Goal: Task Accomplishment & Management: Manage account settings

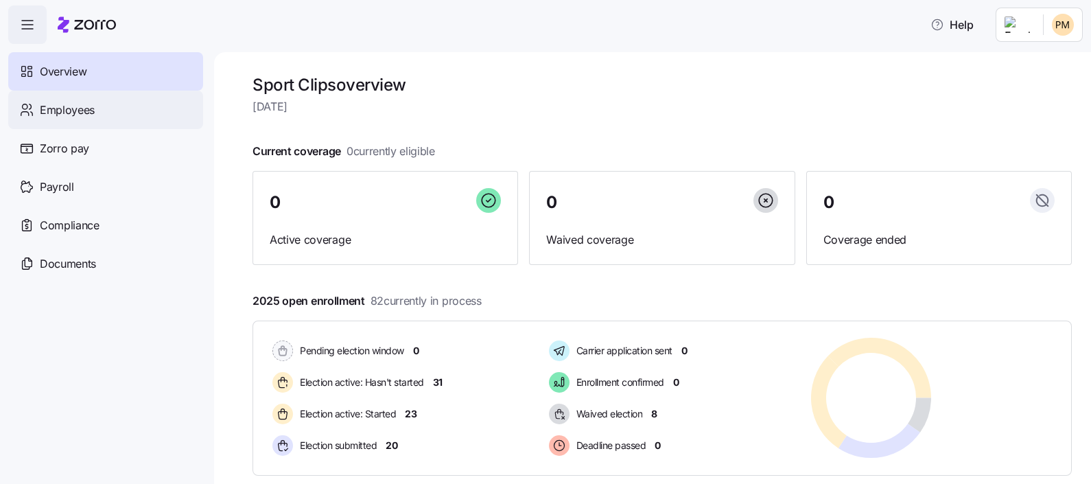
click at [113, 114] on div "Employees" at bounding box center [105, 110] width 195 height 38
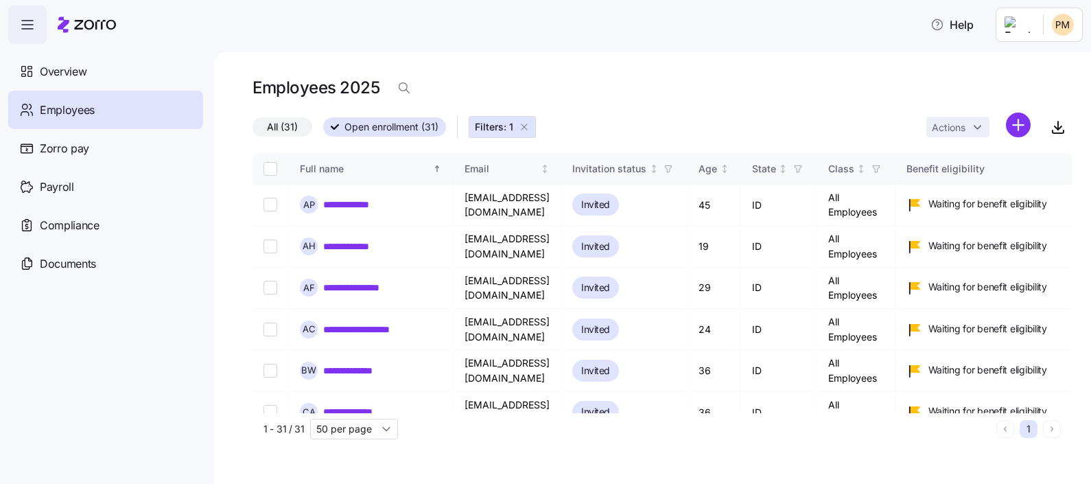
click at [521, 127] on icon "button" at bounding box center [524, 126] width 11 height 11
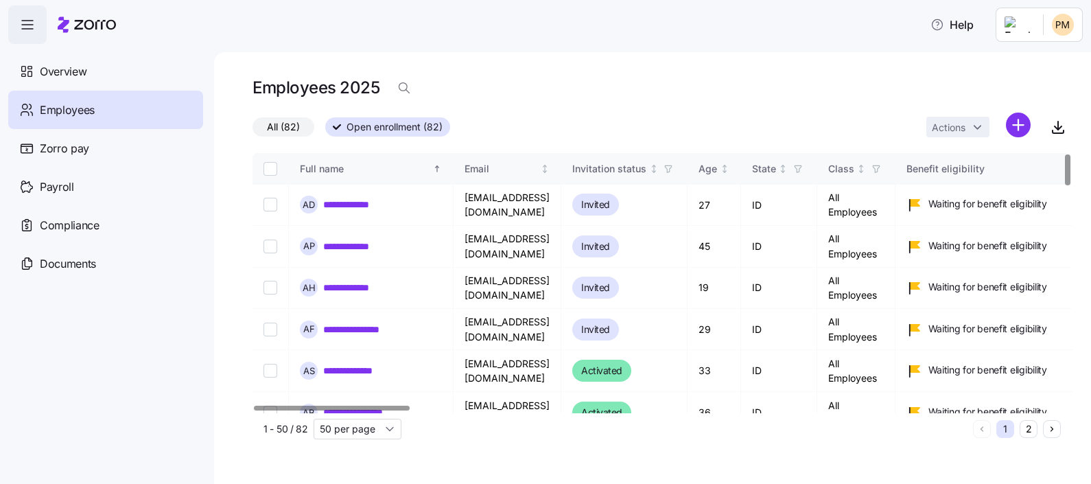
click at [268, 165] on input "Select all records" at bounding box center [271, 169] width 14 height 14
checkbox input "true"
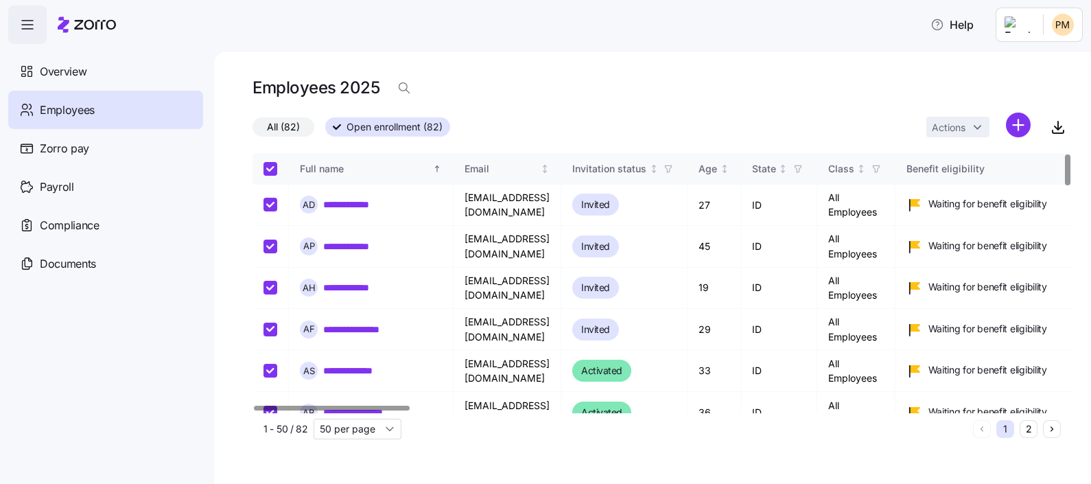
checkbox input "true"
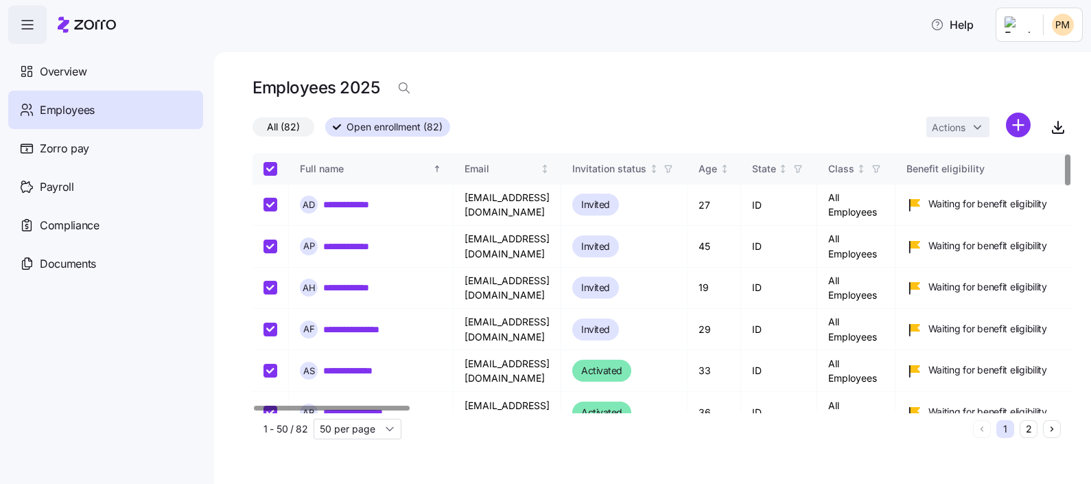
checkbox input "true"
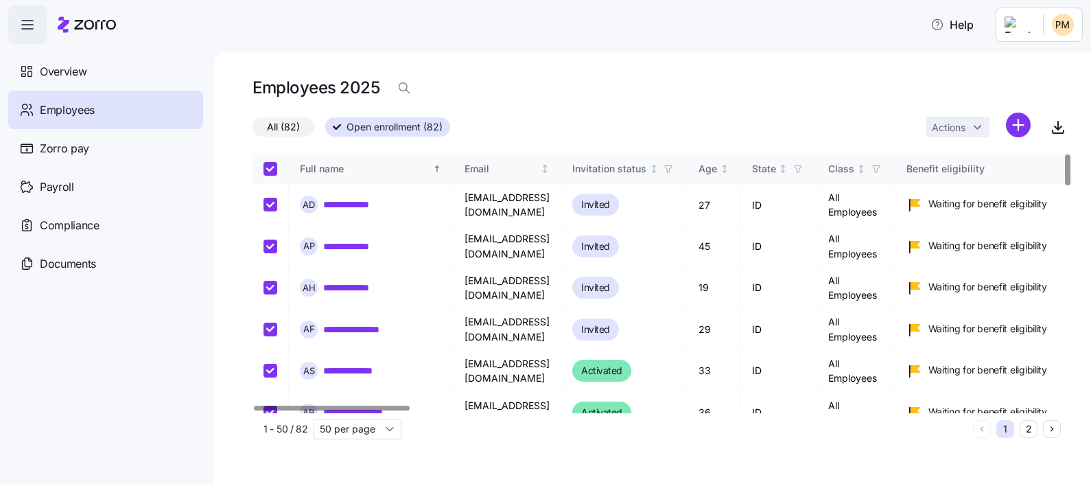
checkbox input "true"
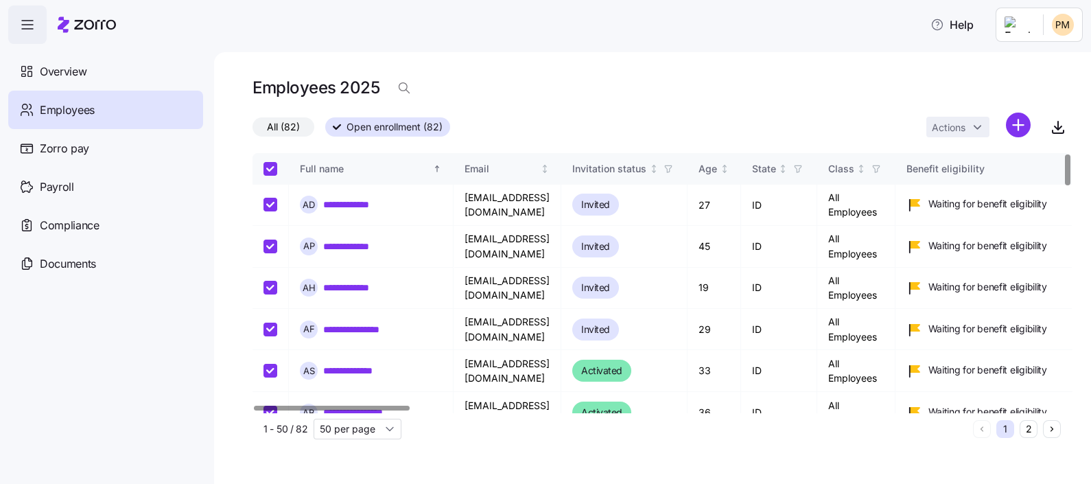
checkbox input "true"
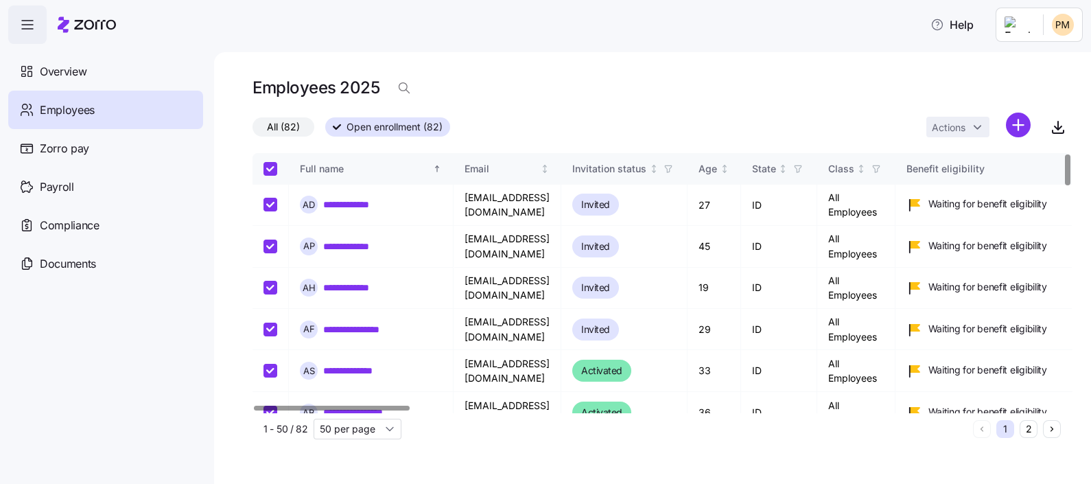
checkbox input "true"
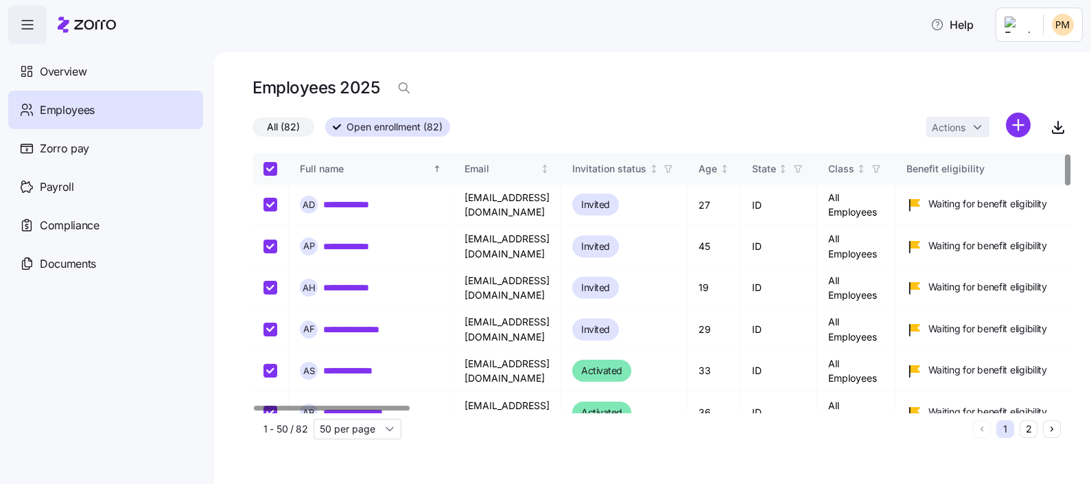
checkbox input "true"
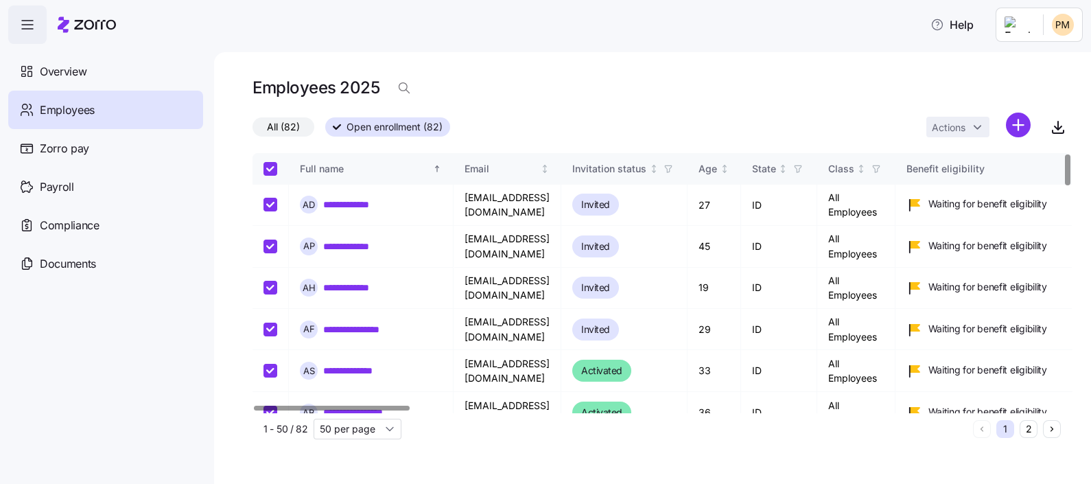
checkbox input "true"
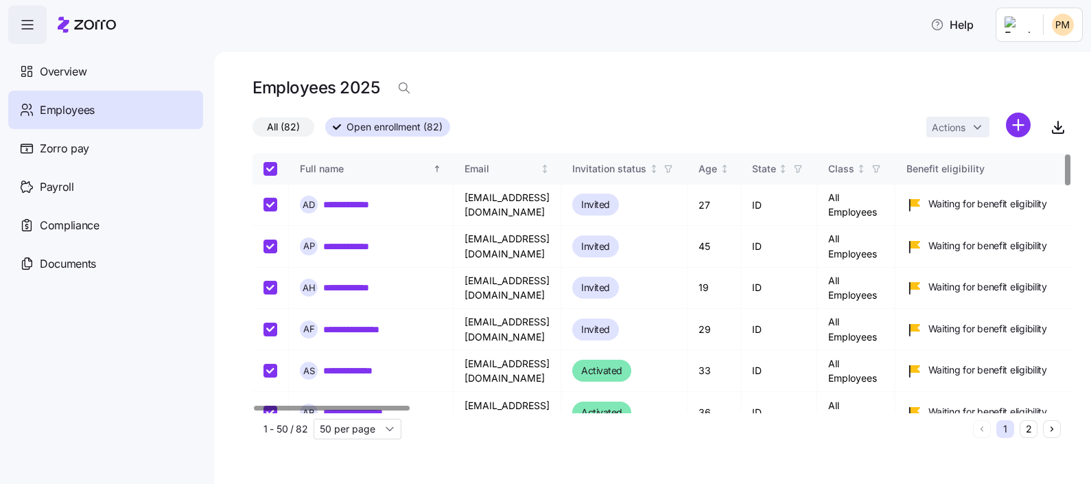
checkbox input "true"
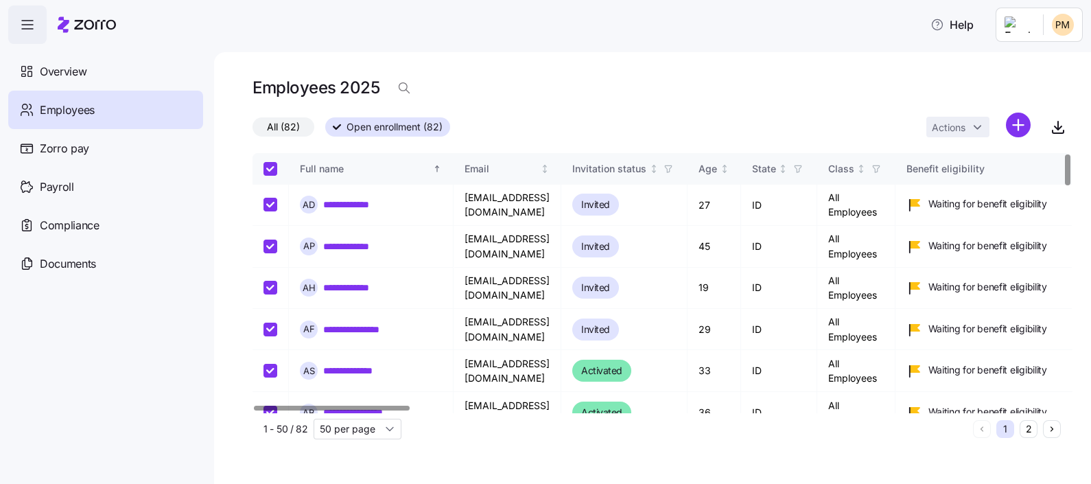
checkbox input "true"
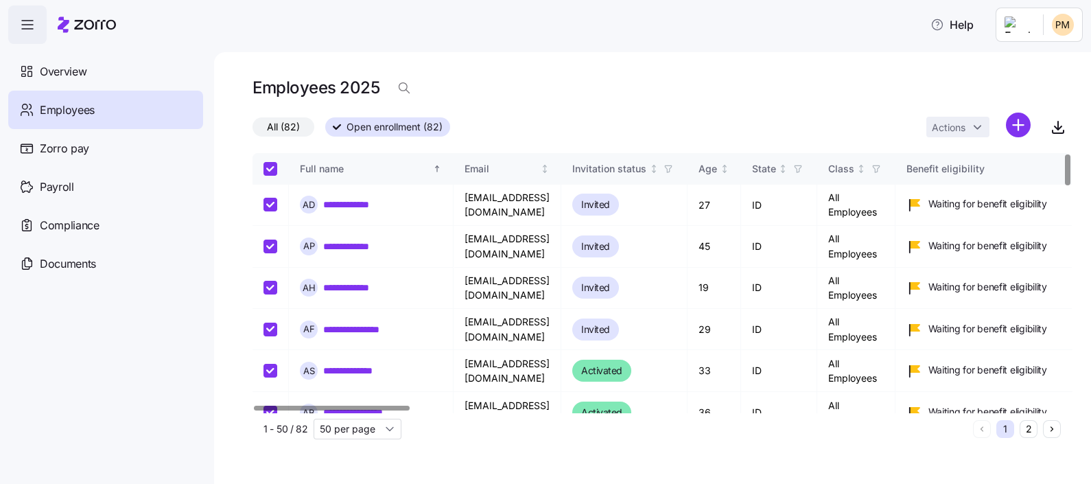
checkbox input "true"
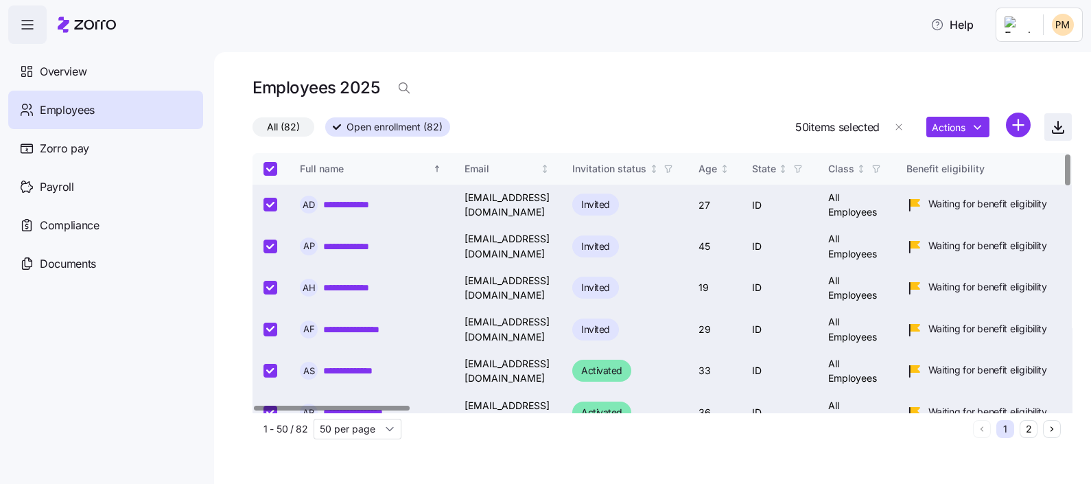
click at [1056, 122] on icon "button" at bounding box center [1058, 127] width 16 height 16
click at [547, 120] on div "All (82) Open enrollment (82) 50 items selected Actions" at bounding box center [662, 128] width 819 height 30
click at [274, 166] on input "Select all records" at bounding box center [271, 169] width 14 height 14
checkbox input "false"
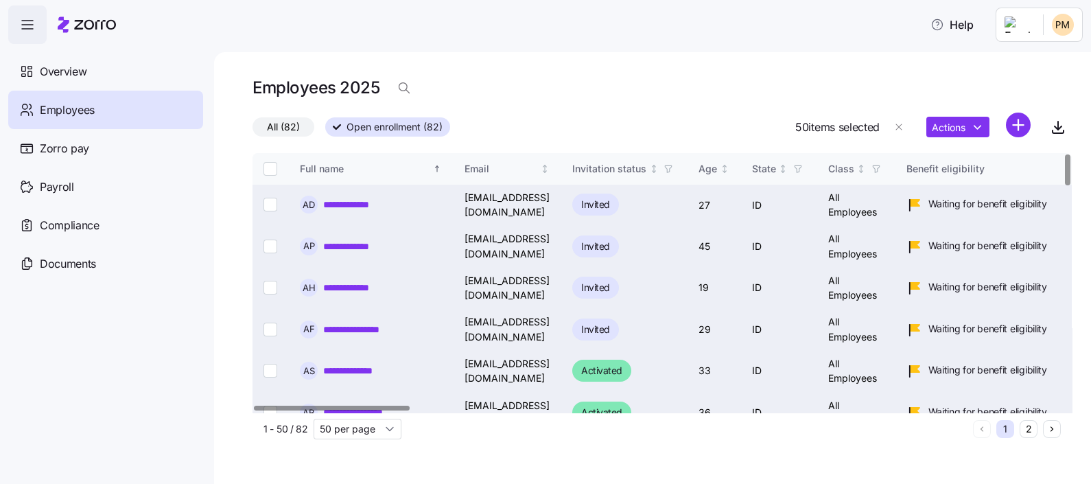
checkbox input "false"
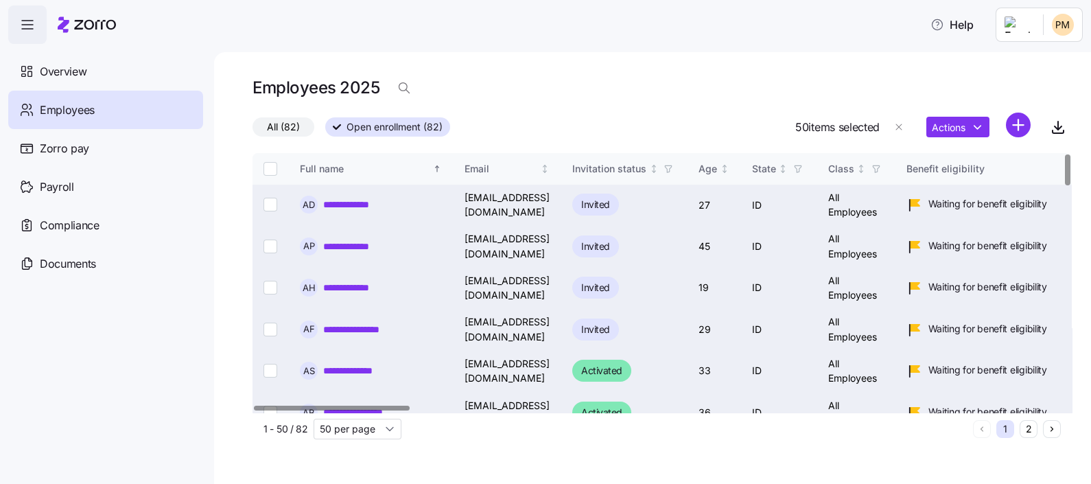
checkbox input "false"
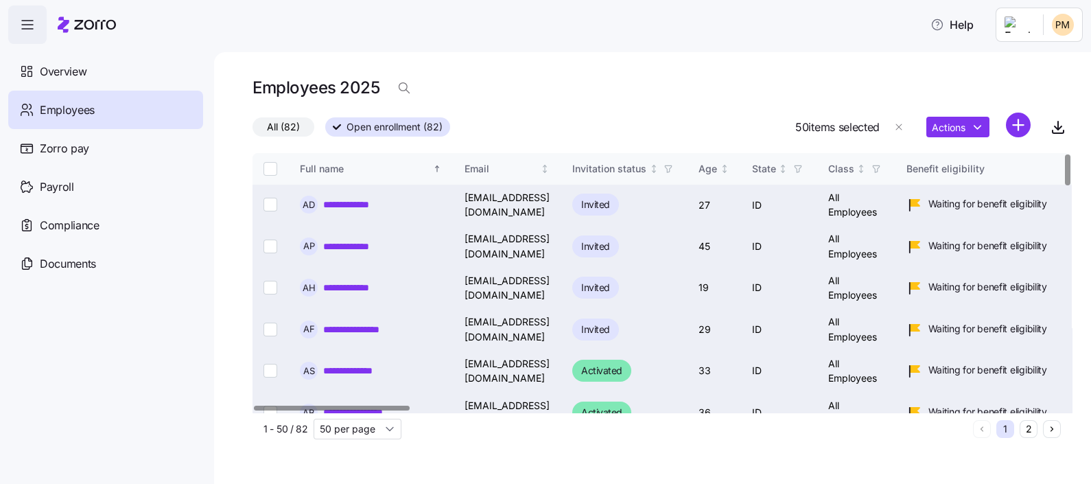
checkbox input "false"
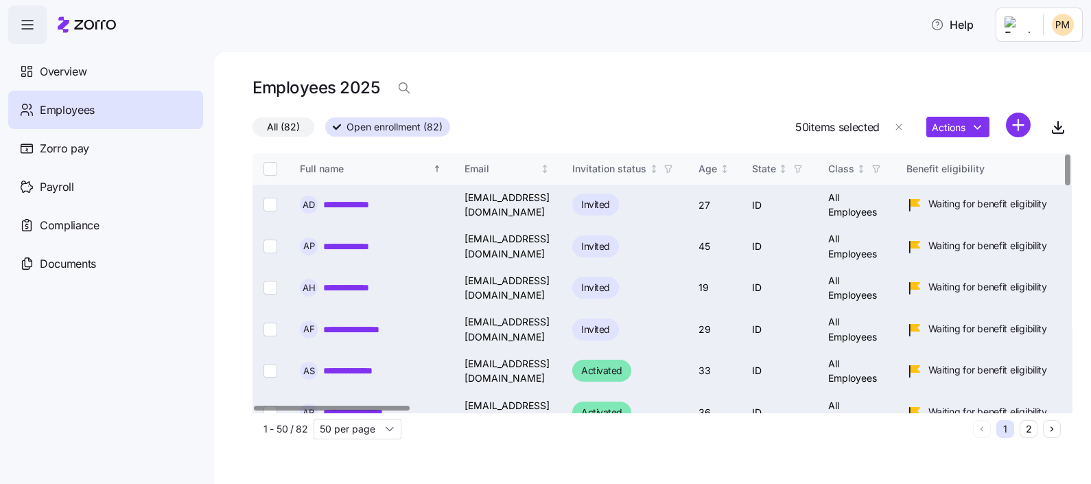
checkbox input "false"
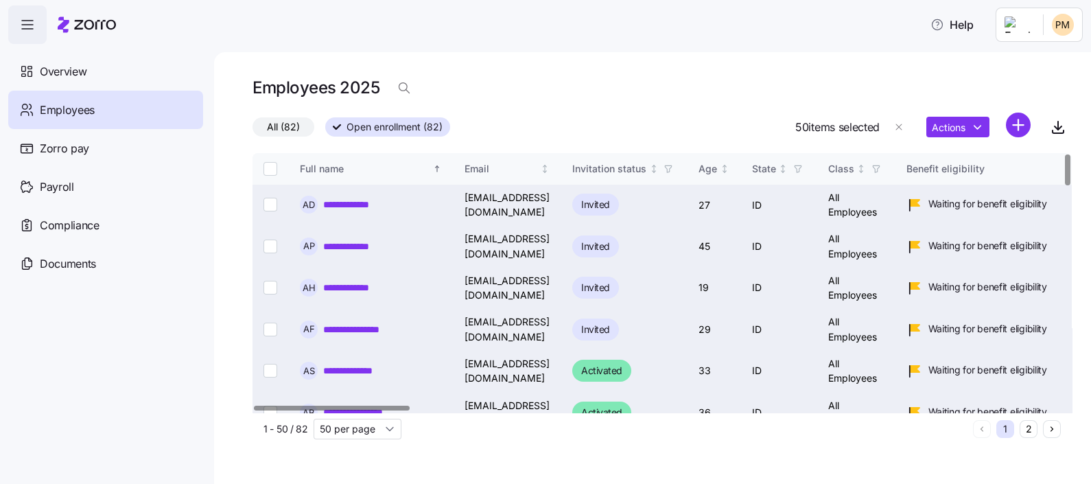
checkbox input "false"
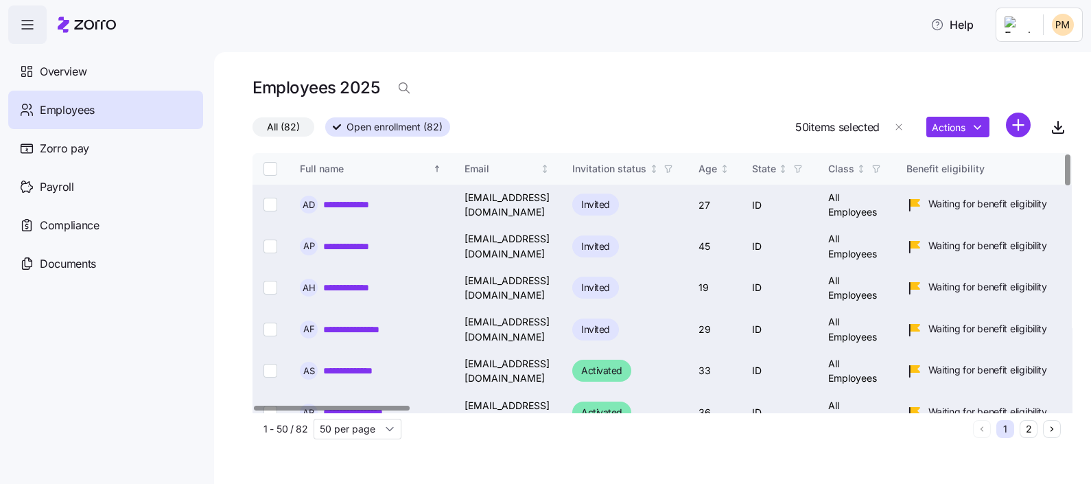
checkbox input "false"
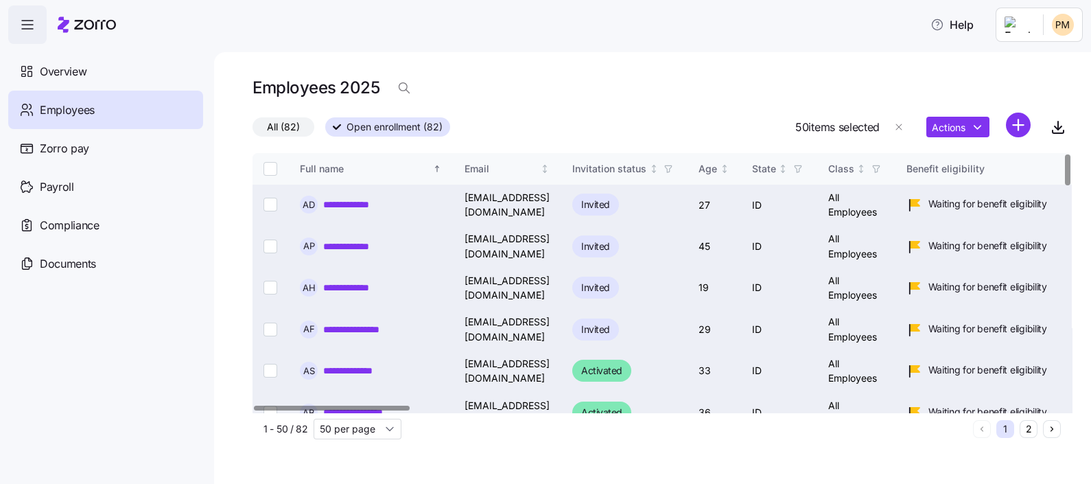
checkbox input "false"
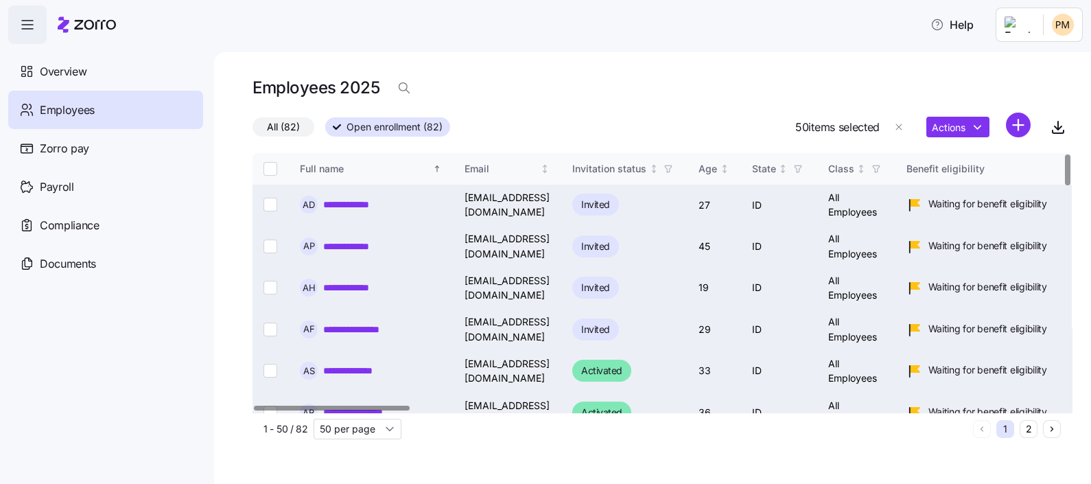
checkbox input "false"
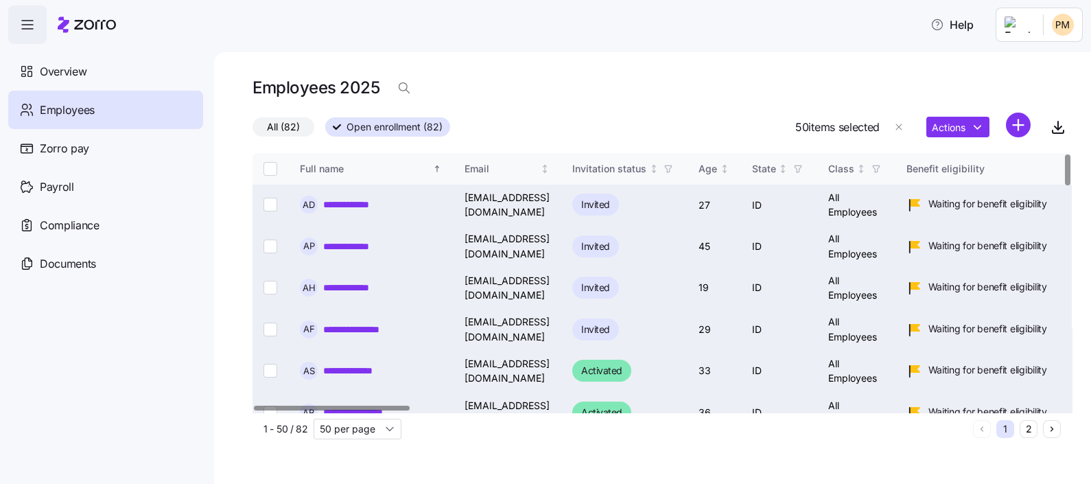
checkbox input "false"
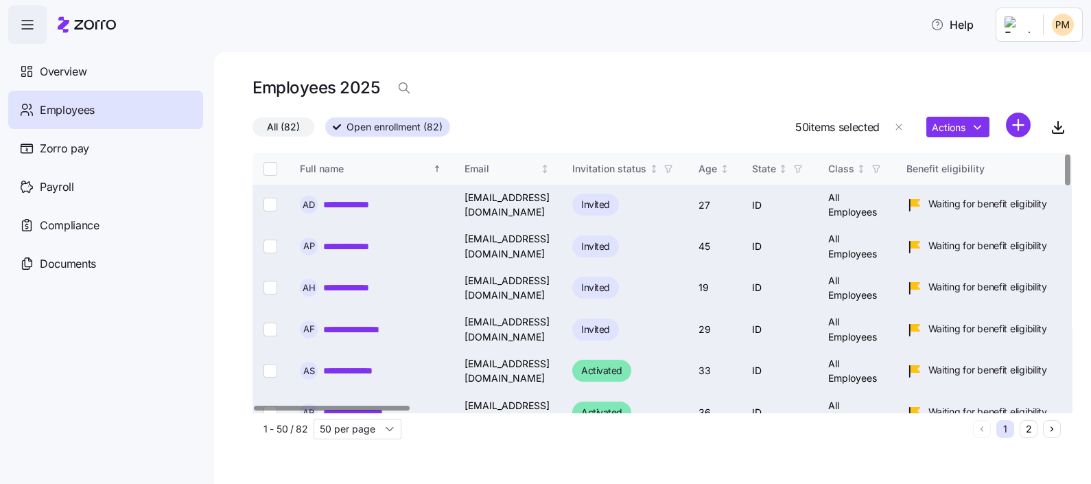
checkbox input "false"
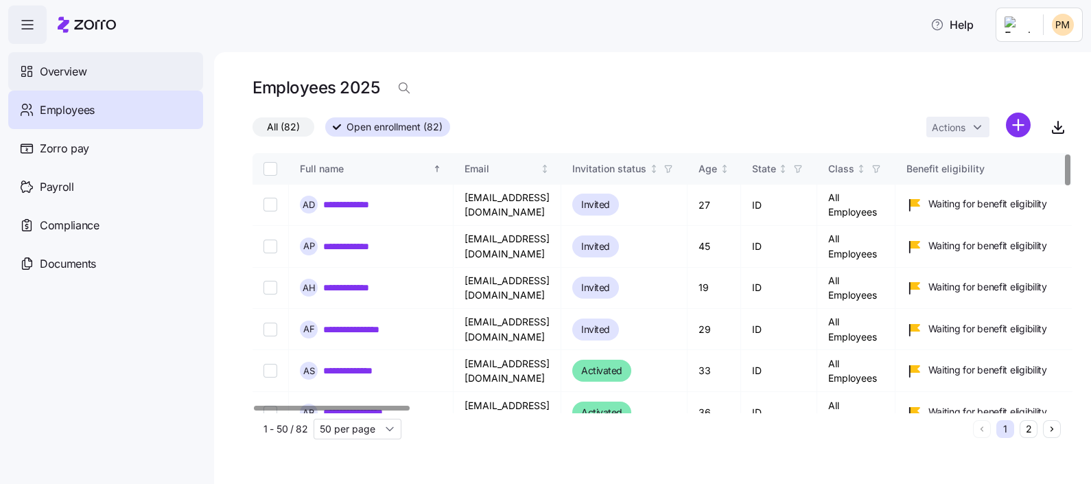
click at [71, 61] on div "Overview" at bounding box center [105, 71] width 195 height 38
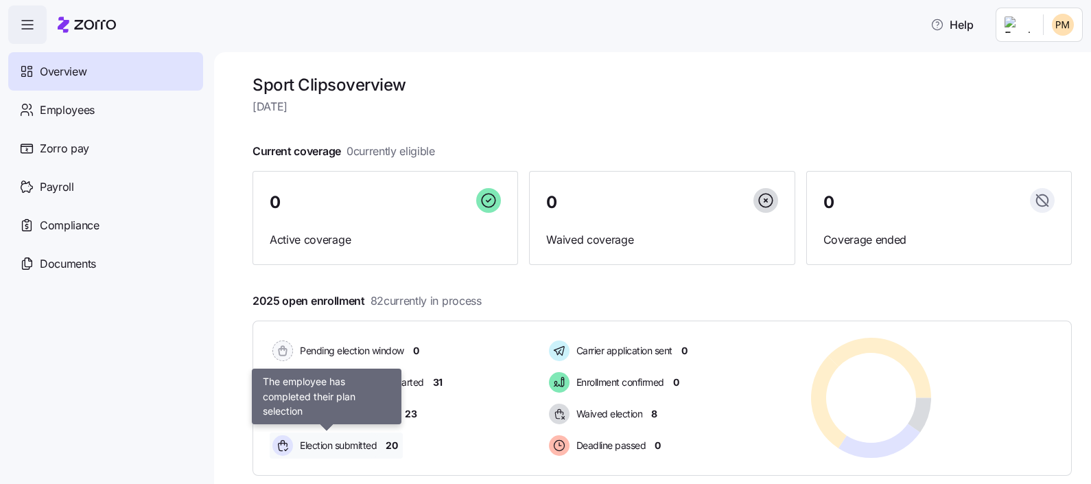
click at [340, 440] on span "Election submitted" at bounding box center [336, 446] width 81 height 14
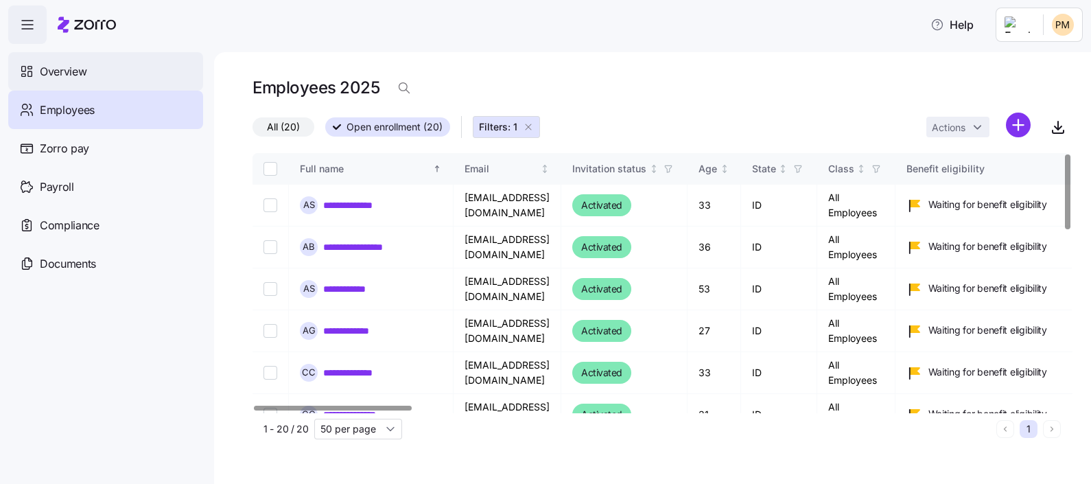
click at [100, 69] on div "Overview" at bounding box center [105, 71] width 195 height 38
click at [67, 76] on span "Overview" at bounding box center [63, 71] width 47 height 17
click at [93, 73] on div "Overview" at bounding box center [105, 71] width 195 height 38
